Goal: Information Seeking & Learning: Learn about a topic

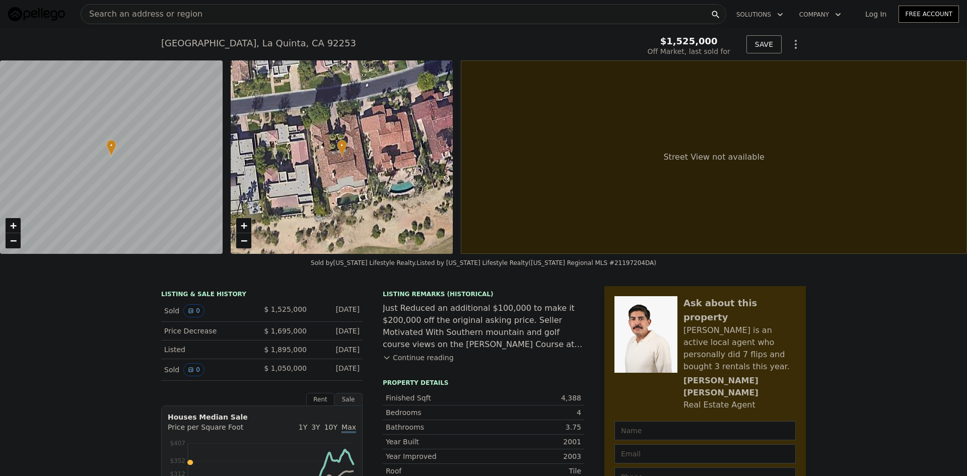
click at [226, 13] on div "Search an address or region" at bounding box center [404, 14] width 646 height 20
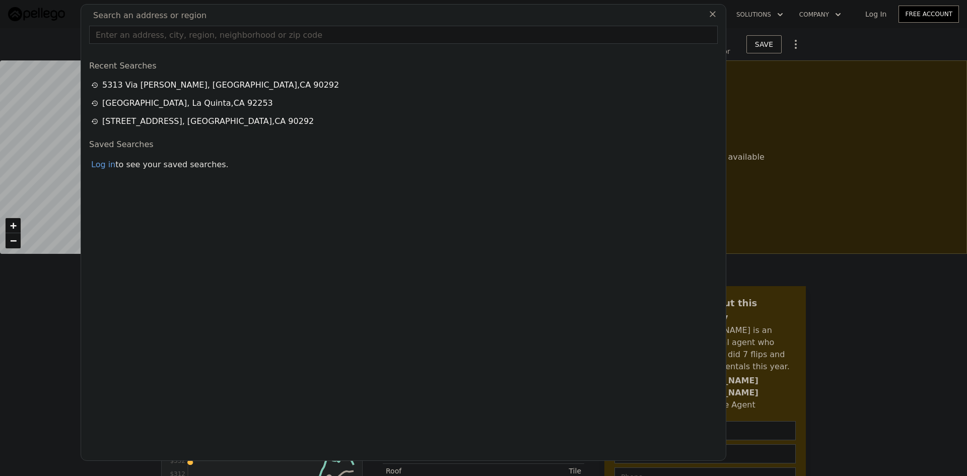
type input "$ 2,304,000"
type input "$ 503,142"
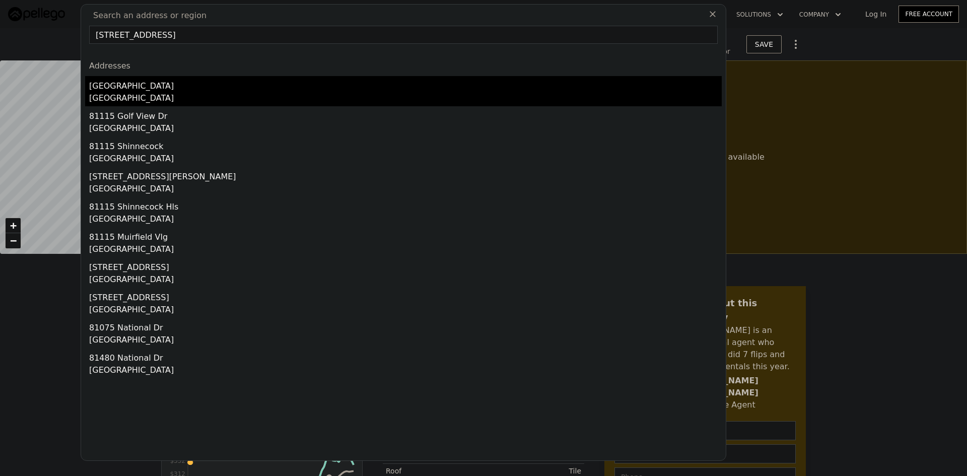
type input "[STREET_ADDRESS]"
click at [118, 93] on div "[GEOGRAPHIC_DATA]" at bounding box center [405, 99] width 633 height 14
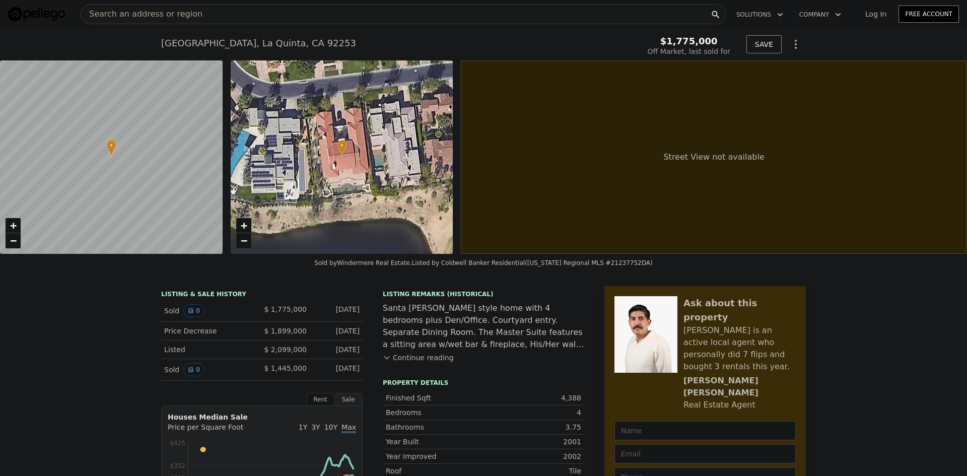
click at [241, 18] on div "Search an address or region" at bounding box center [404, 14] width 646 height 20
type input "$ 2,330,000"
type input "$ 254,566"
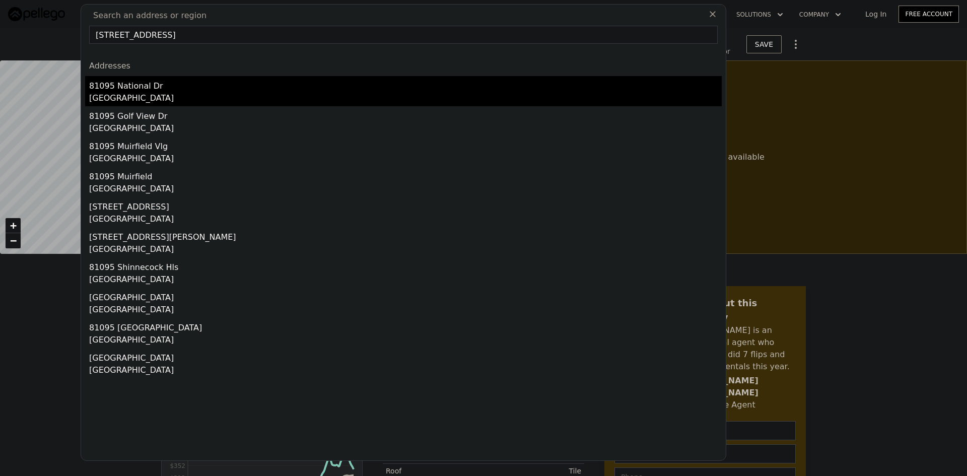
type input "[STREET_ADDRESS]"
click at [110, 84] on div "81095 National Dr" at bounding box center [405, 84] width 633 height 16
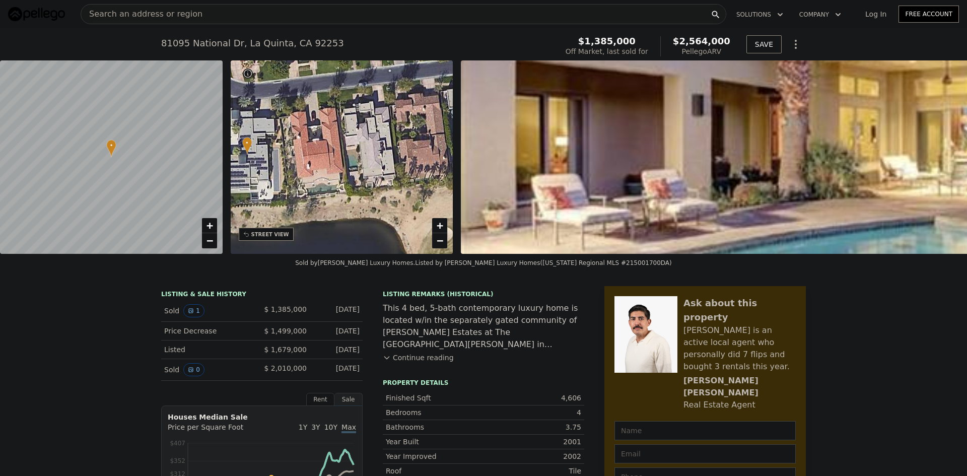
drag, startPoint x: 365, startPoint y: 157, endPoint x: 270, endPoint y: 154, distance: 94.7
click at [270, 154] on div "• + −" at bounding box center [342, 156] width 223 height 193
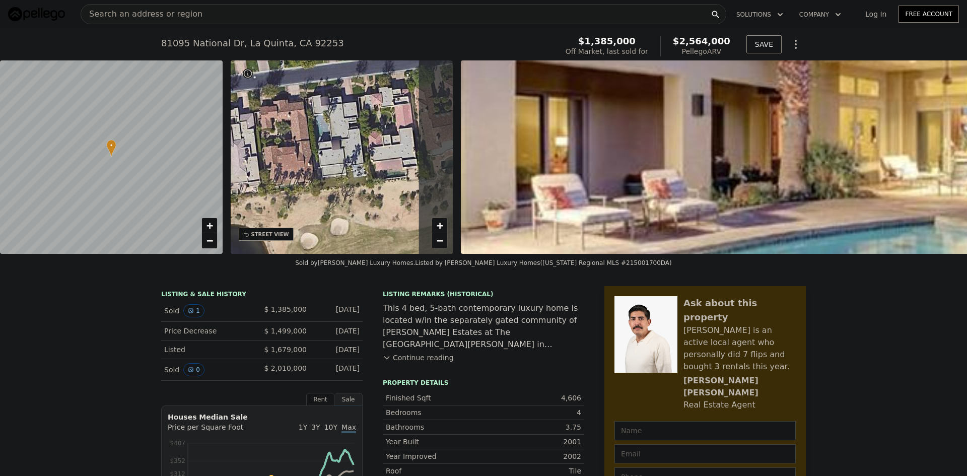
drag, startPoint x: 379, startPoint y: 167, endPoint x: 244, endPoint y: 173, distance: 135.1
click at [244, 173] on div "• + −" at bounding box center [342, 156] width 223 height 193
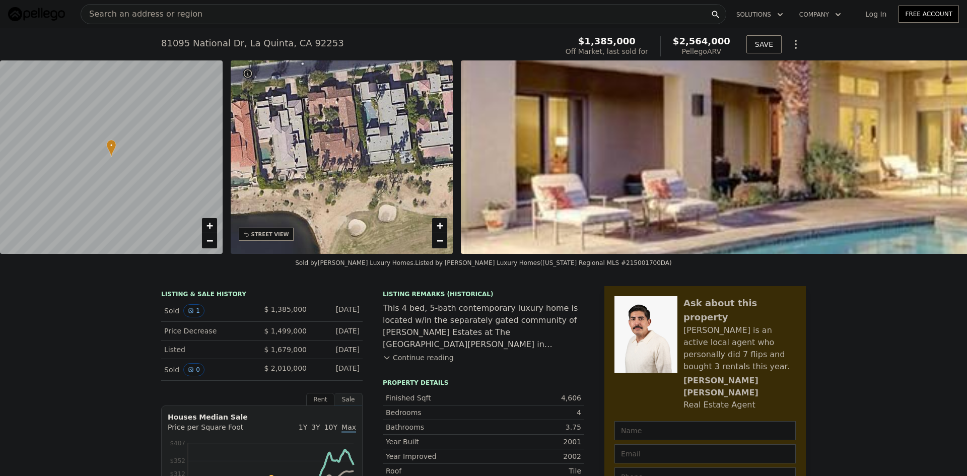
drag, startPoint x: 376, startPoint y: 164, endPoint x: 424, endPoint y: 151, distance: 49.7
click at [424, 151] on div "• + −" at bounding box center [342, 156] width 223 height 193
click at [232, 15] on div "Search an address or region" at bounding box center [404, 14] width 646 height 20
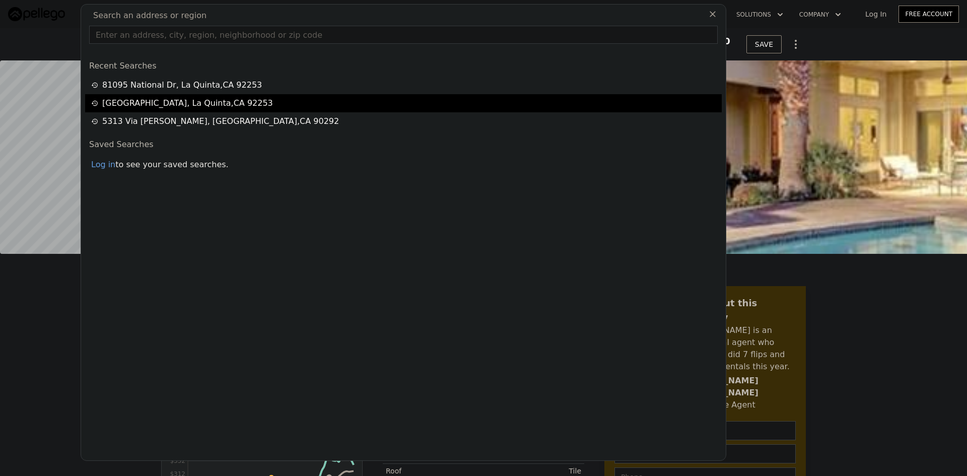
click at [233, 102] on div "[STREET_ADDRESS]" at bounding box center [187, 103] width 171 height 12
type input "3222"
type input "10454"
checkbox input "false"
type input "$ 2,330,000"
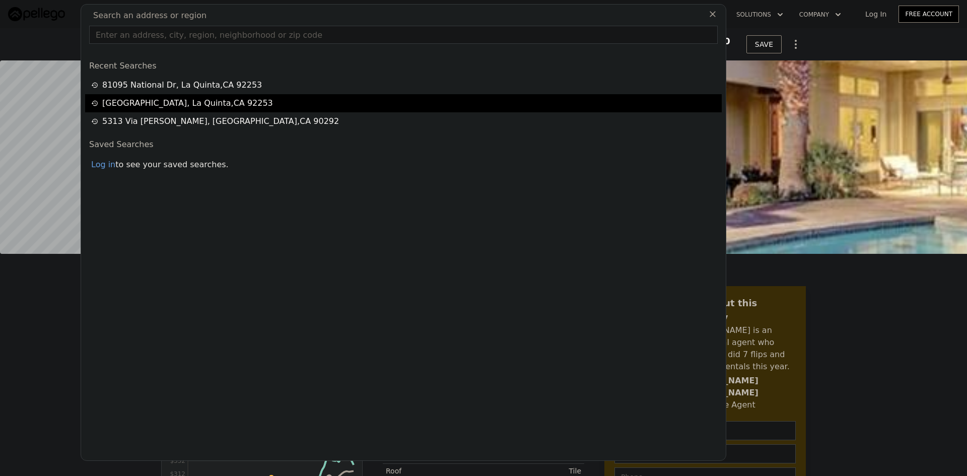
type input "$ 254,566"
